Goal: Find specific page/section: Find specific page/section

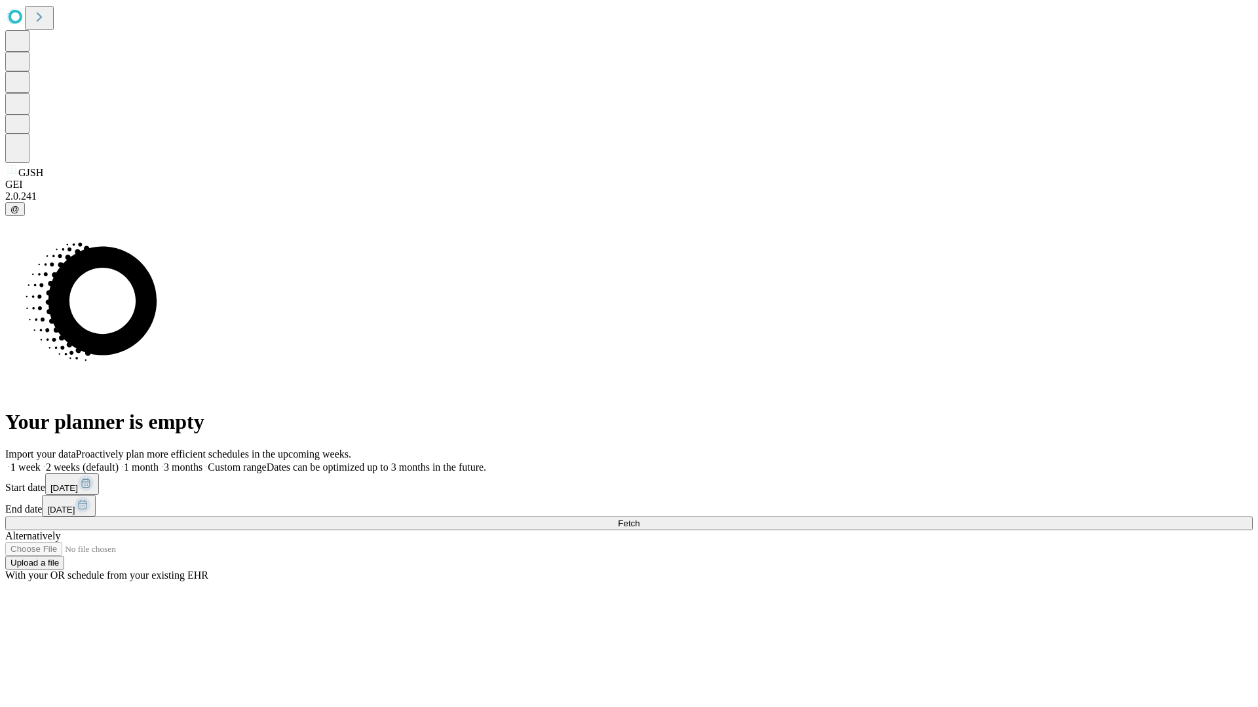
click at [639, 519] on span "Fetch" at bounding box center [629, 524] width 22 height 10
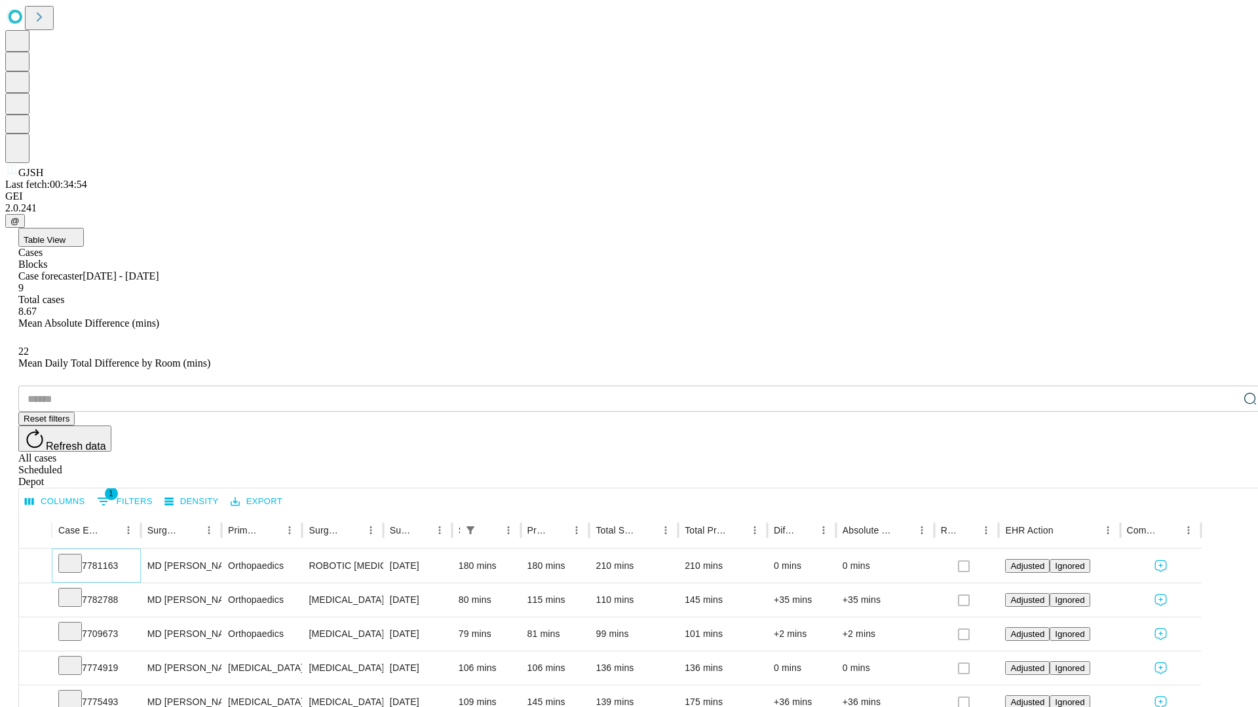
click at [77, 556] on icon at bounding box center [70, 562] width 13 height 13
